Goal: Task Accomplishment & Management: Manage account settings

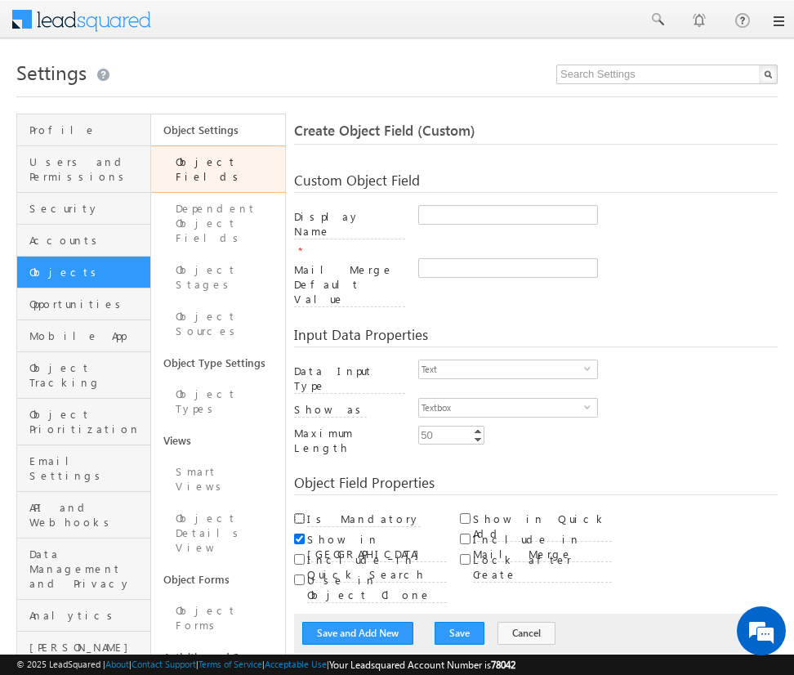
click at [298, 513] on input "Is Mandatory" at bounding box center [299, 518] width 11 height 11
checkbox input "true"
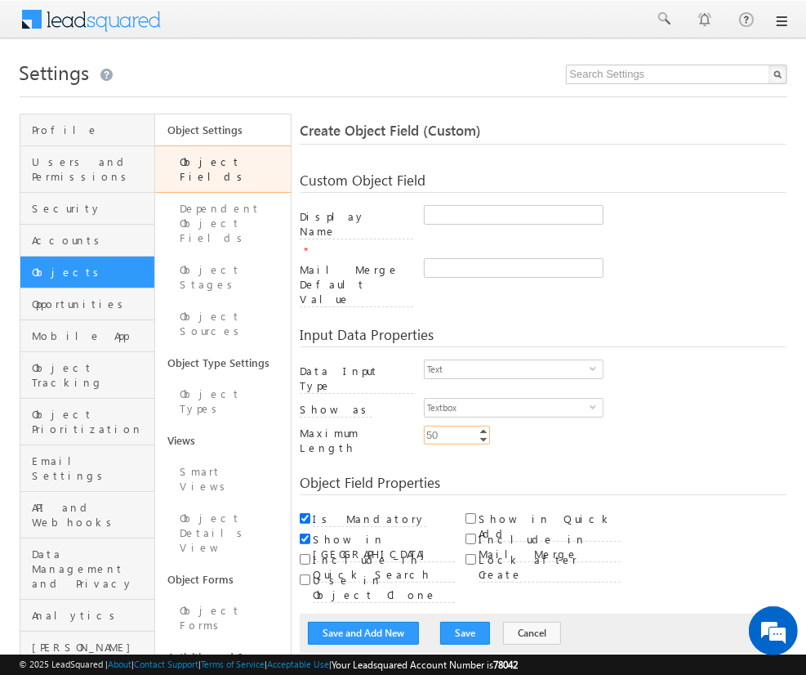
click at [457, 426] on input "50" at bounding box center [457, 435] width 66 height 19
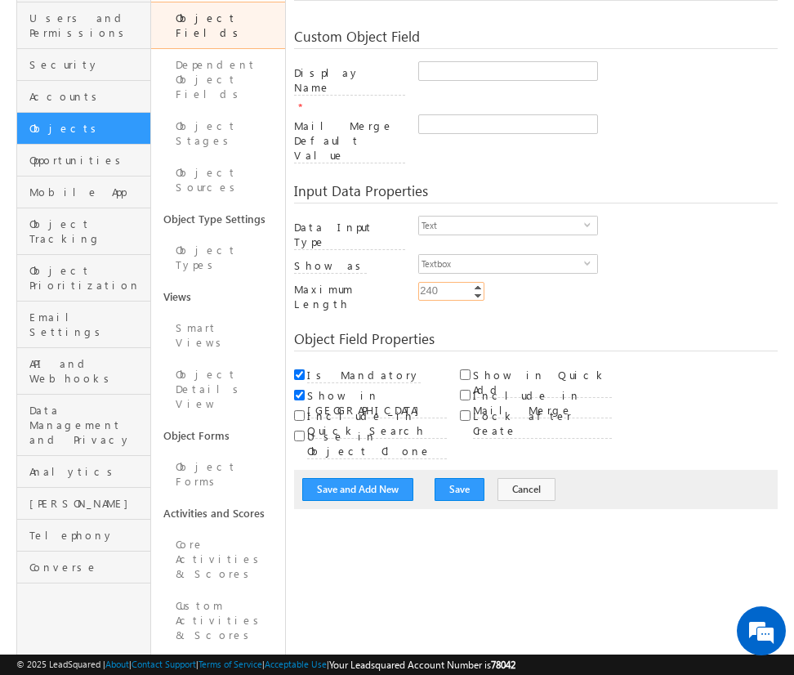
scroll to position [252, 0]
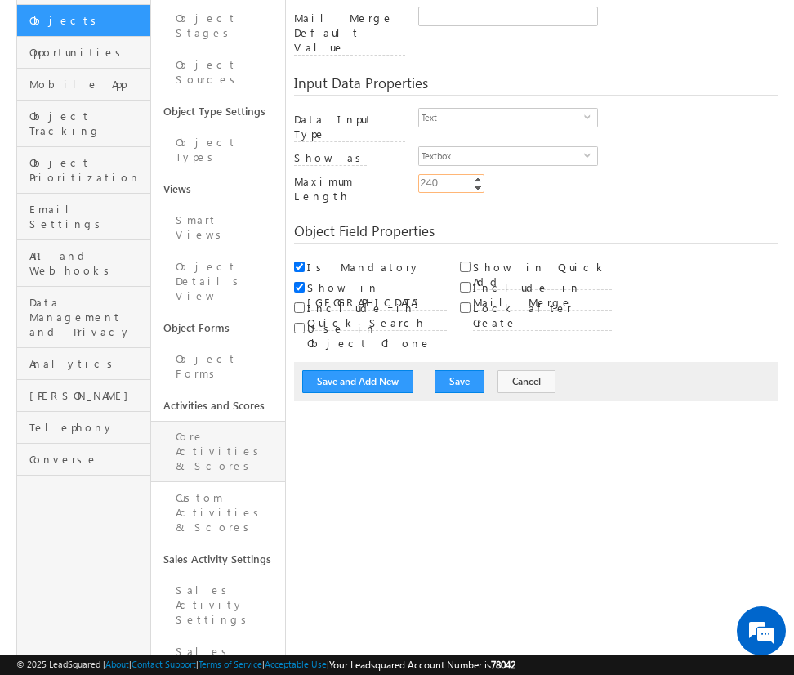
type input "240"
click at [226, 421] on link "Core Activities & Scores" at bounding box center [218, 451] width 134 height 61
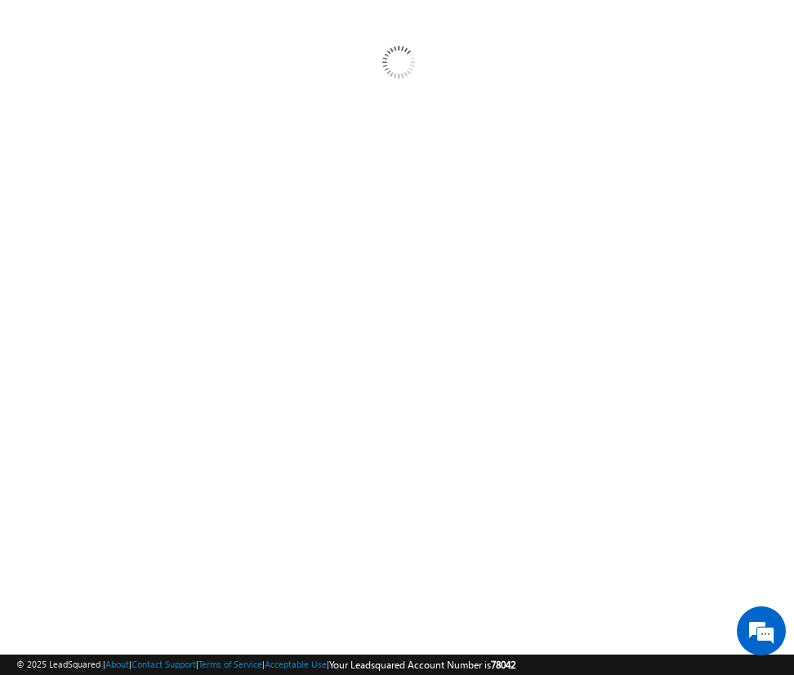
scroll to position [140, 0]
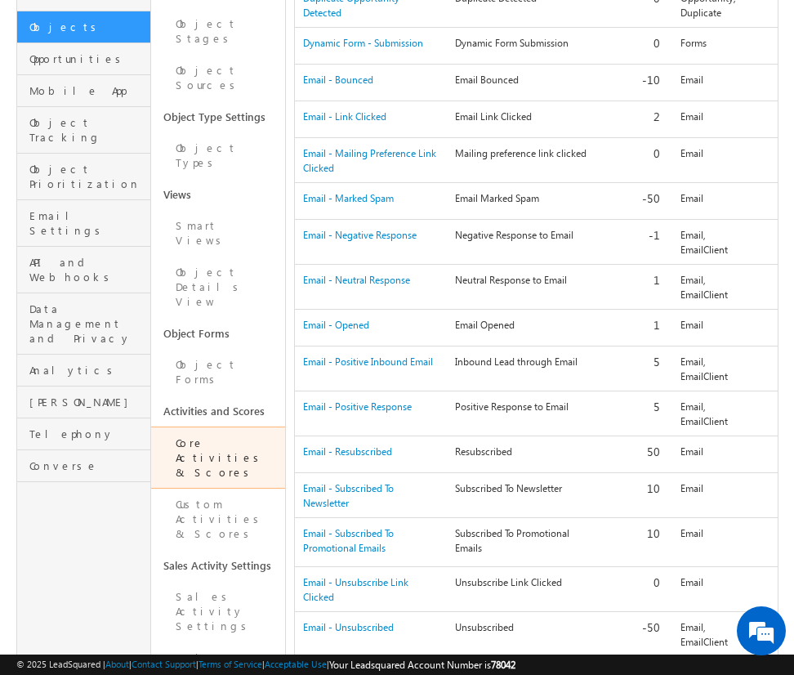
scroll to position [271, 0]
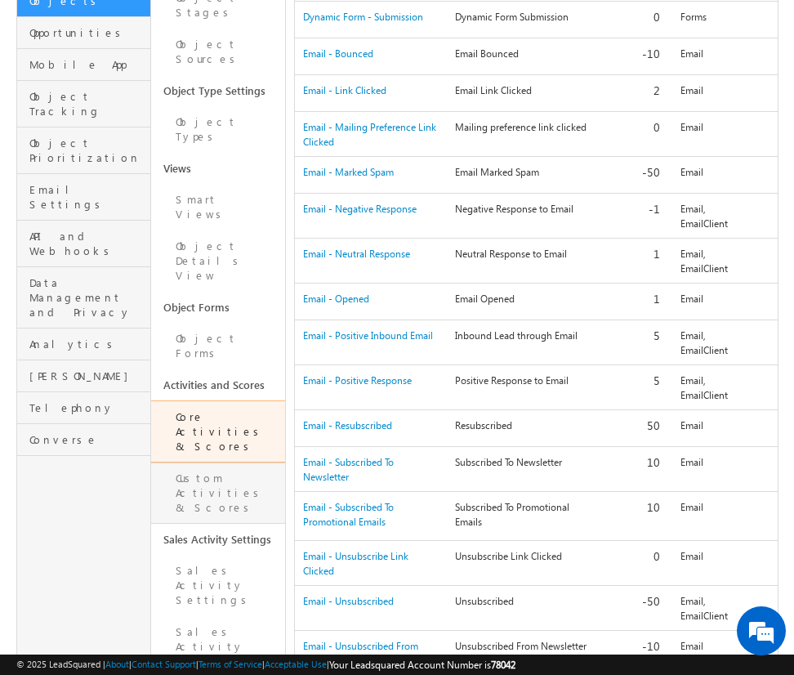
click at [217, 462] on link "Custom Activities & Scores" at bounding box center [218, 492] width 134 height 61
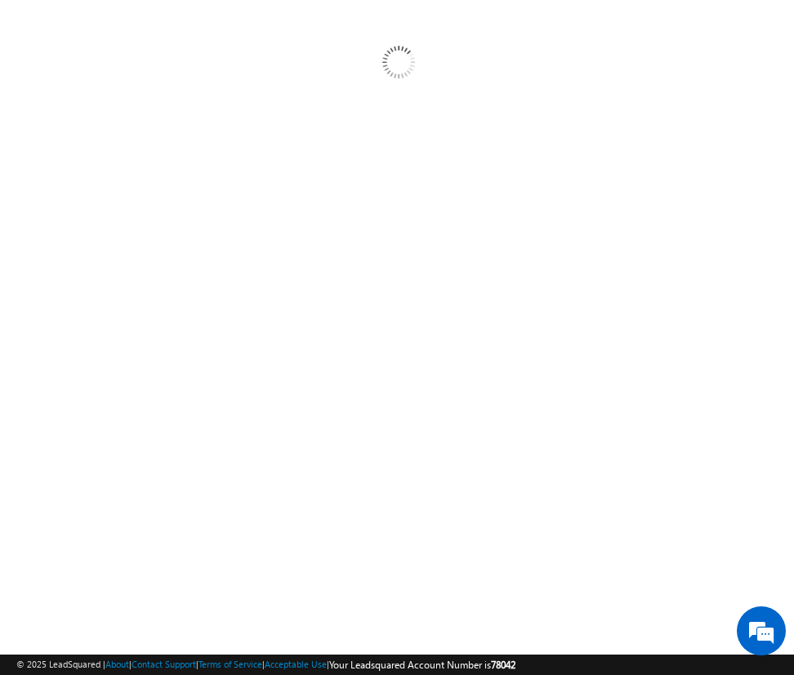
scroll to position [140, 0]
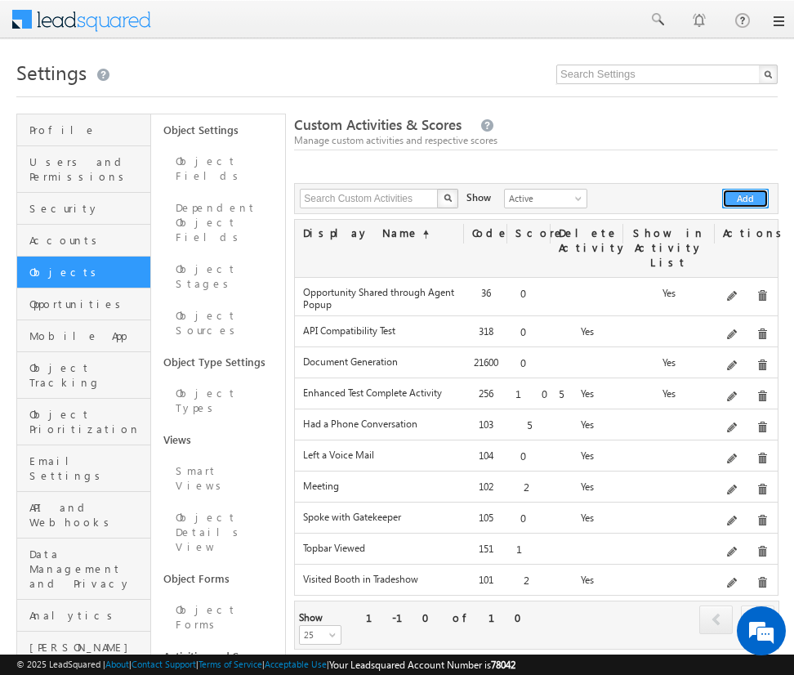
click at [748, 199] on button "Add" at bounding box center [745, 199] width 47 height 20
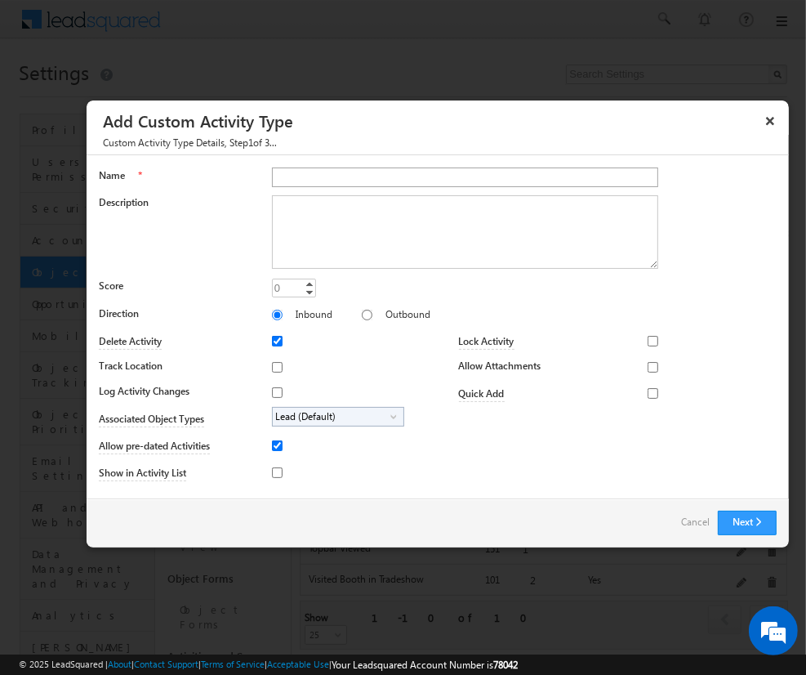
click at [465, 176] on input "Name" at bounding box center [465, 177] width 387 height 20
type input "test name activity 1234"
click at [274, 366] on input "Track Location" at bounding box center [277, 367] width 11 height 11
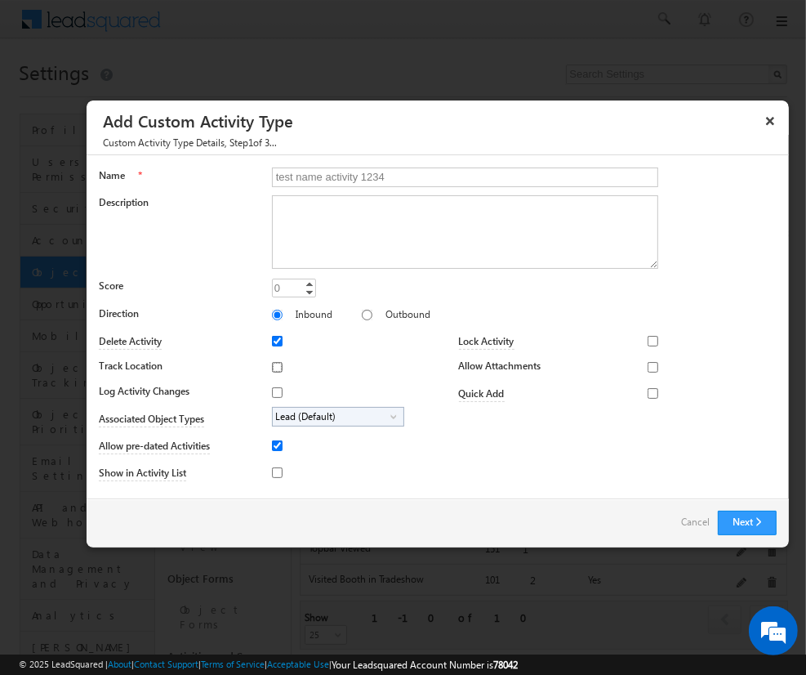
checkbox input "true"
click at [747, 521] on button "Next" at bounding box center [747, 523] width 59 height 25
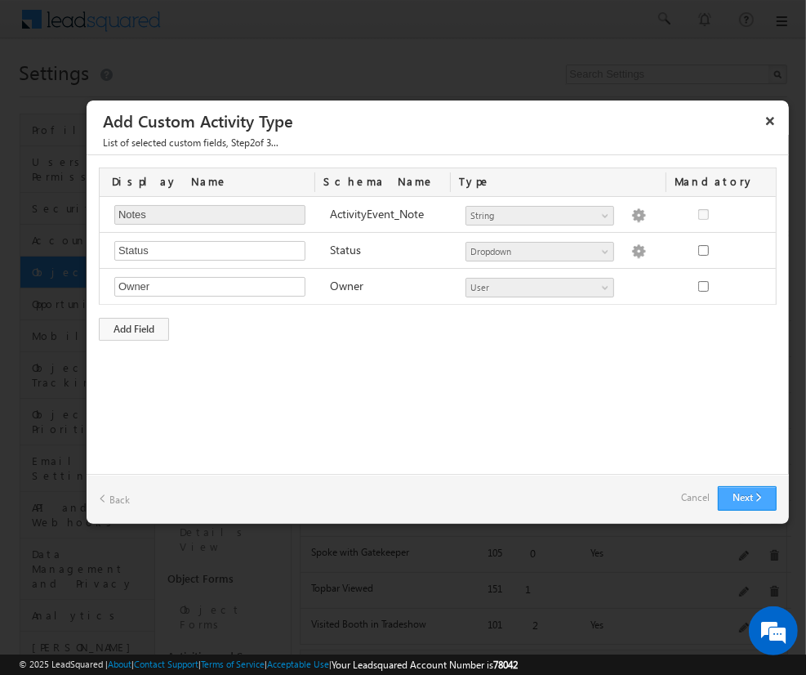
click at [747, 497] on button "Next" at bounding box center [747, 498] width 59 height 25
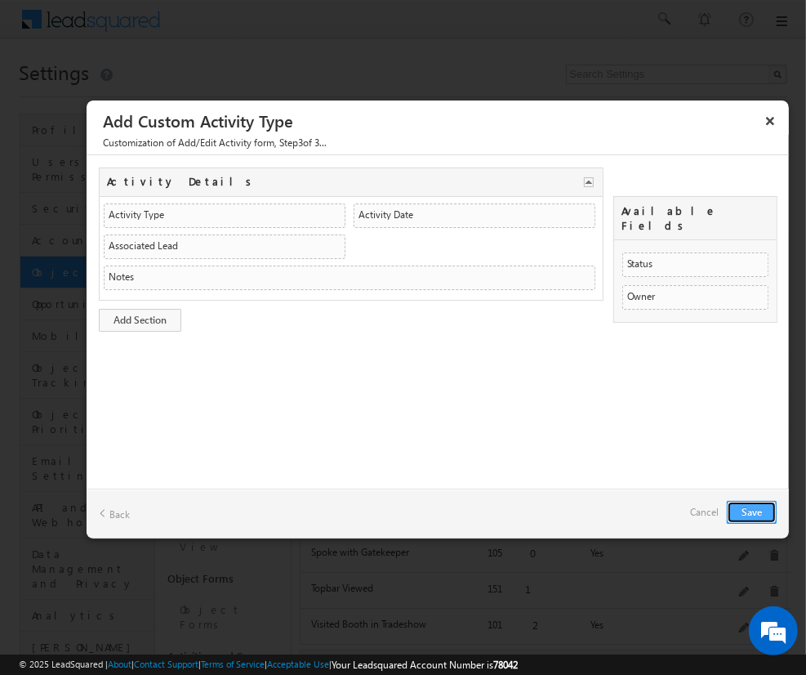
click at [739, 512] on button "Save" at bounding box center [752, 512] width 50 height 23
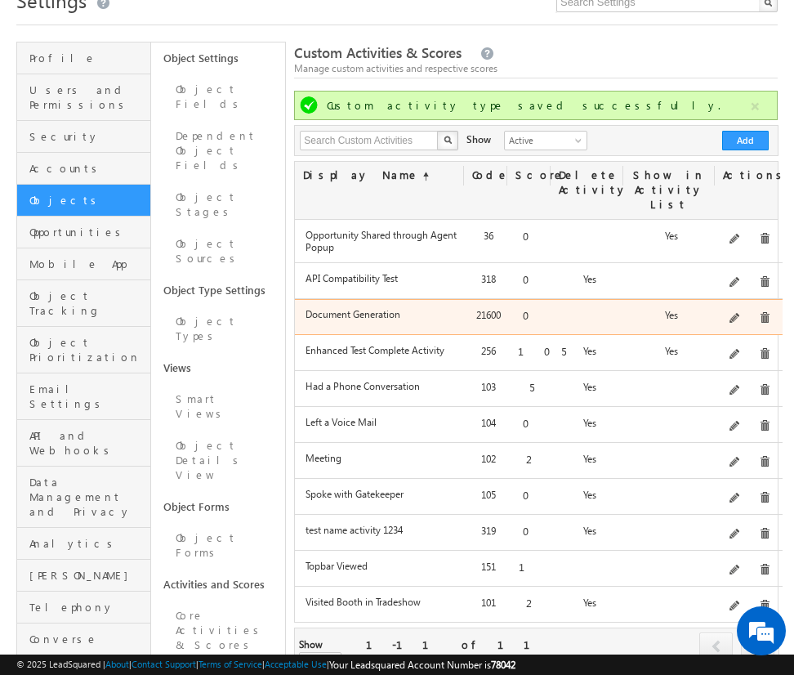
scroll to position [117, 0]
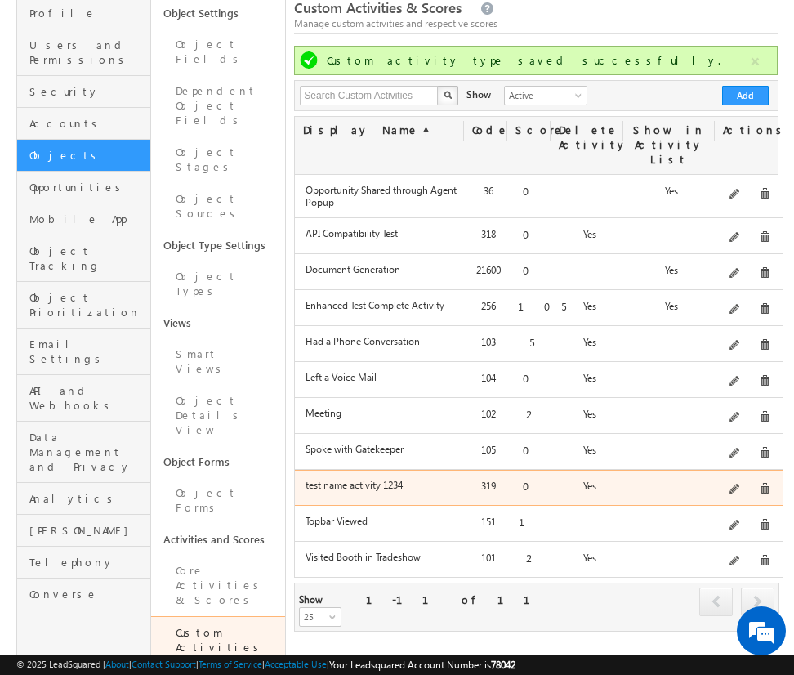
click at [739, 484] on span at bounding box center [736, 490] width 12 height 12
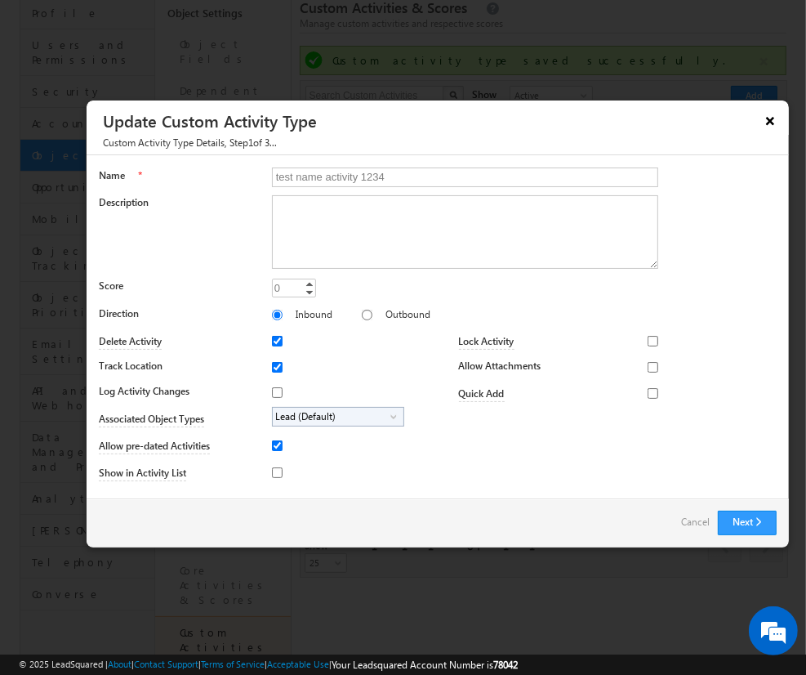
click at [770, 112] on button "×" at bounding box center [770, 120] width 26 height 29
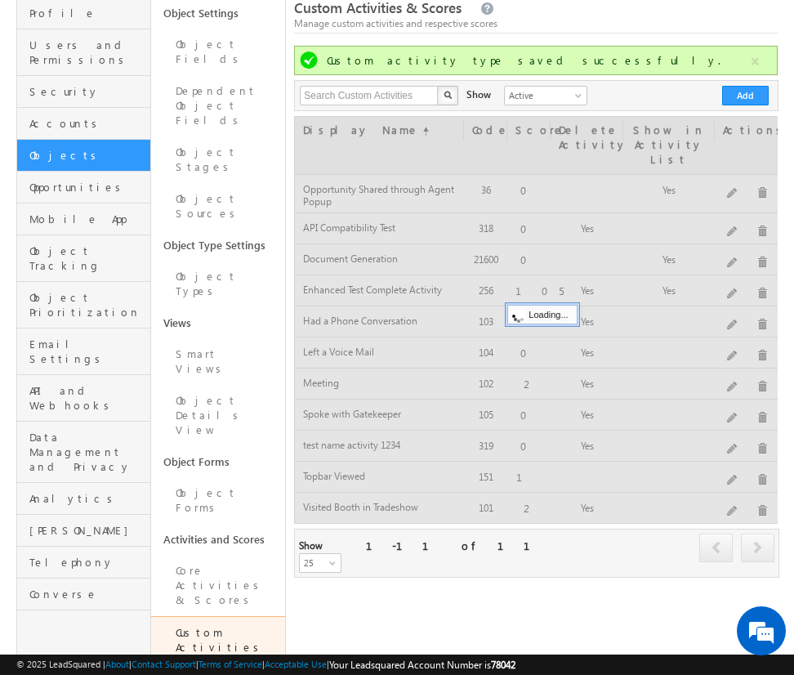
scroll to position [0, 0]
